Goal: Share content: Share content

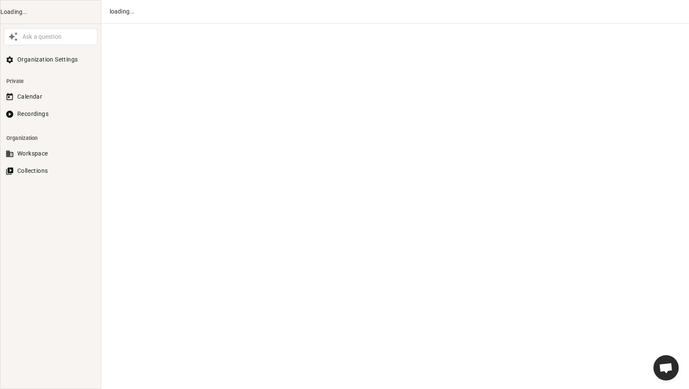
scroll to position [459, 0]
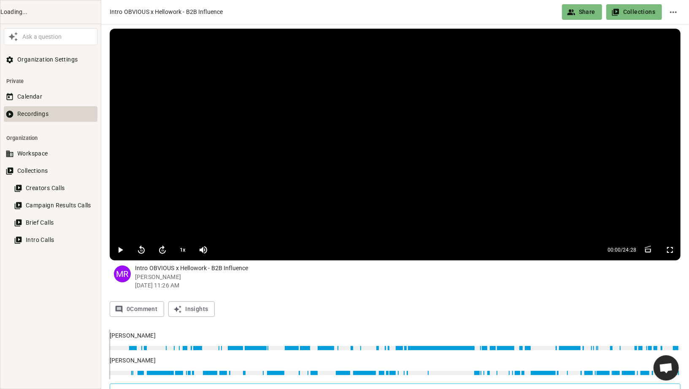
click at [27, 111] on button "Recordings" at bounding box center [51, 114] width 94 height 16
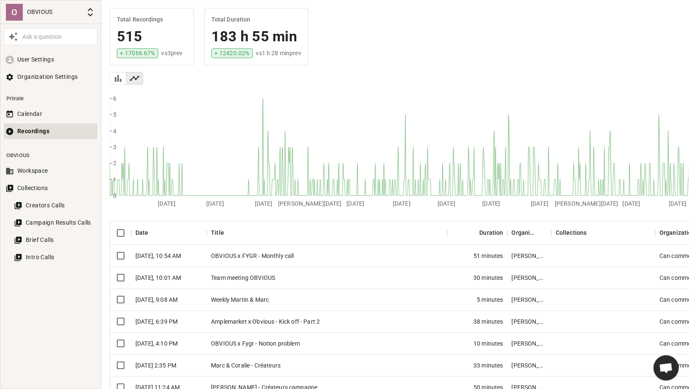
scroll to position [65, 0]
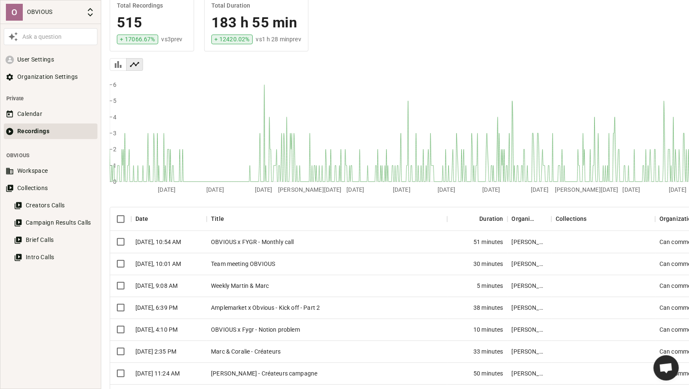
click at [255, 239] on div "OBVIOUS x FYGR - Monthly call" at bounding box center [327, 242] width 241 height 22
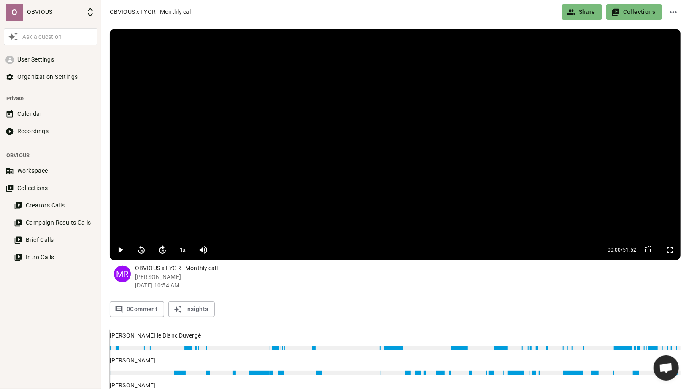
click at [577, 14] on button "Share" at bounding box center [582, 12] width 40 height 16
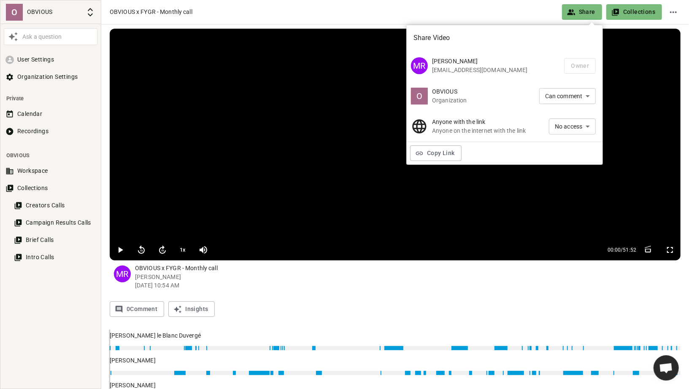
click at [562, 139] on li "Can view" at bounding box center [572, 142] width 47 height 14
type input "VIEW"
click at [426, 154] on button "Copy Link" at bounding box center [435, 154] width 51 height 16
